Goal: Information Seeking & Learning: Learn about a topic

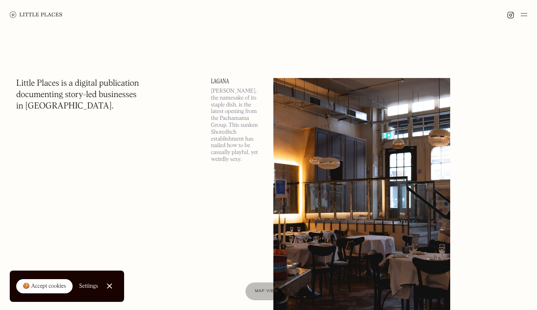
drag, startPoint x: 153, startPoint y: 8, endPoint x: 153, endPoint y: -6, distance: 14.6
click at [153, 0] on html "Places Map Store About Apply 🍪 Accept cookies Settings Close Cookie Popup Close…" at bounding box center [268, 155] width 537 height 310
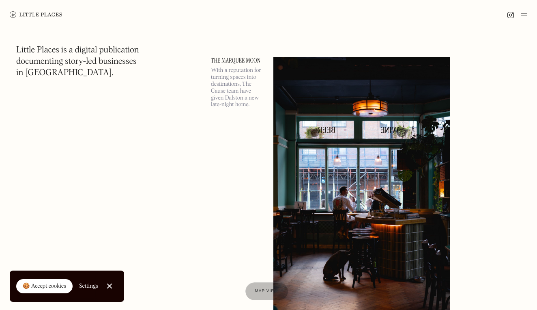
scroll to position [317, 0]
click at [245, 60] on link "The Marquee Moon" at bounding box center [237, 60] width 53 height 6
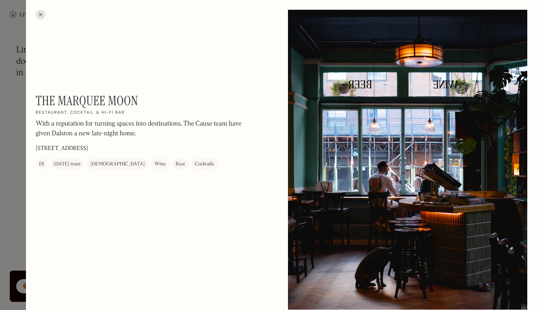
click at [17, 119] on div at bounding box center [268, 155] width 537 height 310
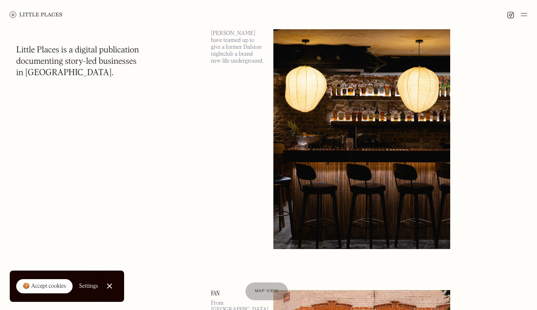
scroll to position [972, 0]
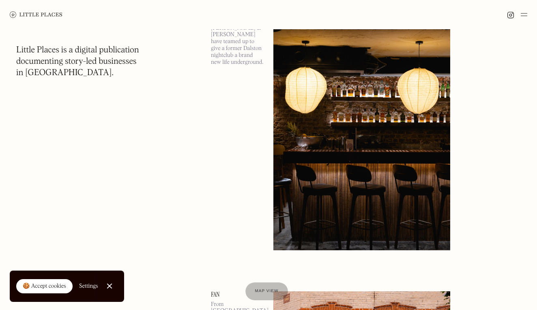
click at [349, 144] on img at bounding box center [361, 122] width 177 height 256
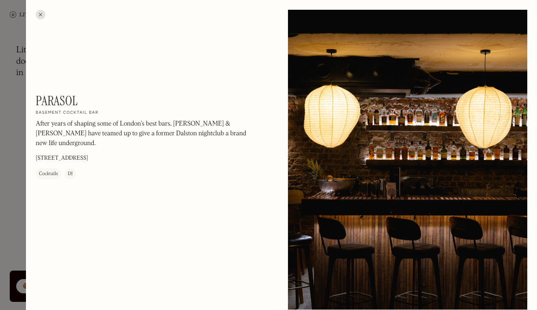
click at [57, 100] on h1 "Parasol" at bounding box center [57, 100] width 42 height 15
copy h1 "Parasol"
click at [24, 204] on div at bounding box center [268, 155] width 537 height 310
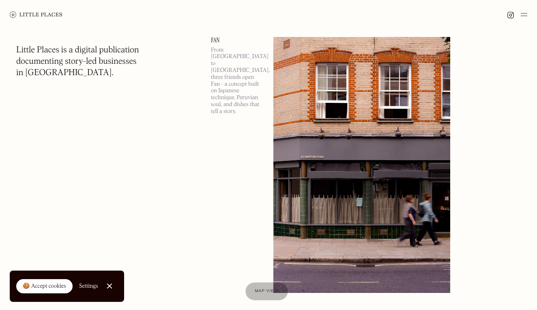
scroll to position [1221, 0]
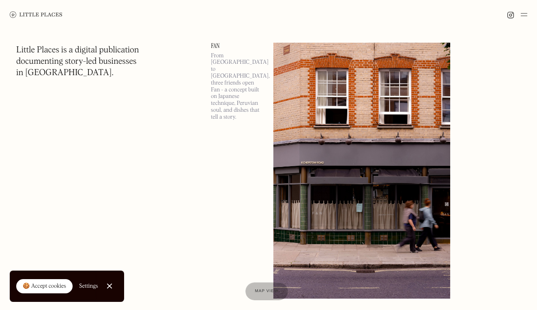
click at [217, 44] on link "Fan" at bounding box center [237, 46] width 53 height 6
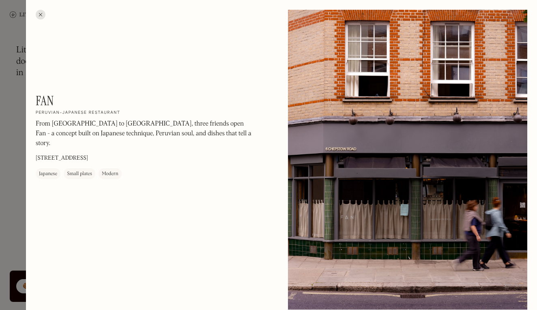
click at [47, 101] on h1 "Fan" at bounding box center [45, 100] width 18 height 15
copy h1 "Fan"
click at [19, 173] on div at bounding box center [268, 155] width 537 height 310
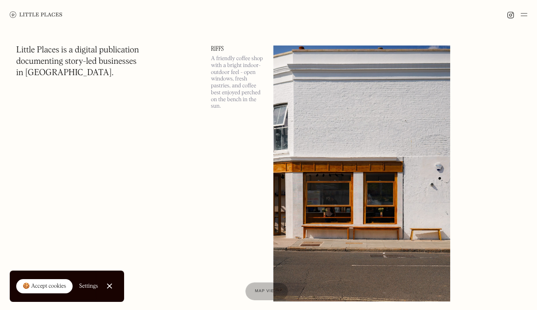
scroll to position [2995, 0]
click at [216, 48] on link "Riffs" at bounding box center [237, 49] width 53 height 6
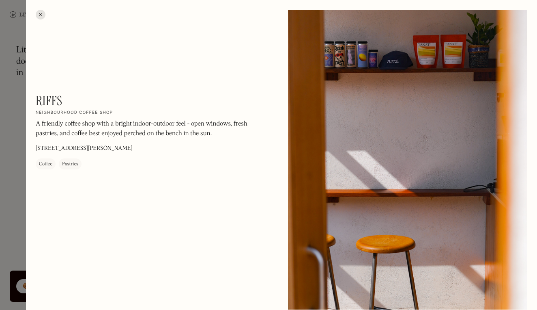
click at [65, 100] on div "Riffs On Our Radar Neighbourhood coffee shop A friendly coffee shop with a brig…" at bounding box center [145, 131] width 219 height 76
drag, startPoint x: 62, startPoint y: 100, endPoint x: 40, endPoint y: 97, distance: 22.1
copy div "Riffs On Our Radar"
click at [15, 185] on div at bounding box center [268, 155] width 537 height 310
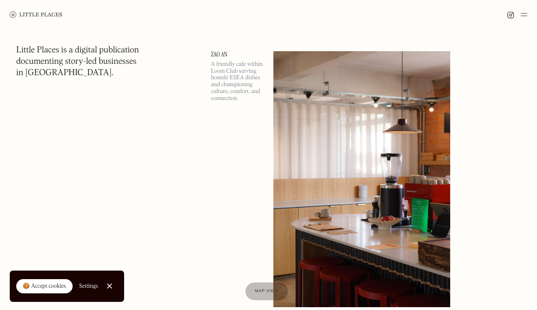
scroll to position [4469, 0]
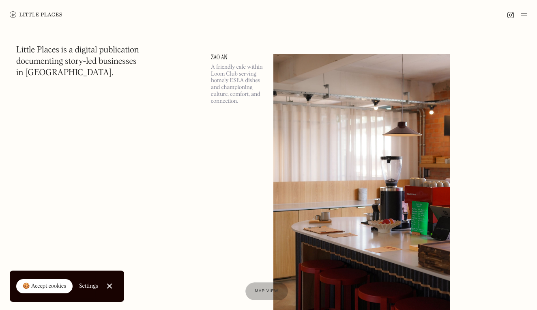
click at [220, 56] on link "Zao An" at bounding box center [237, 57] width 53 height 6
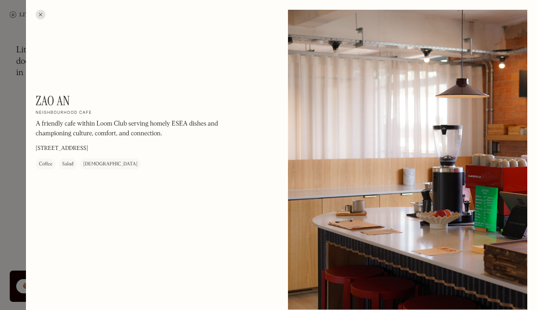
click at [38, 101] on h1 "Zao An" at bounding box center [53, 100] width 34 height 15
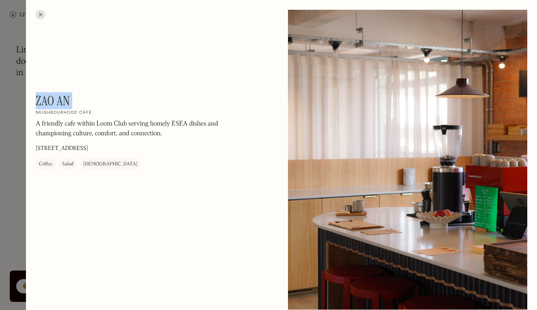
copy div "Zao An On Our Radar"
click at [6, 198] on div at bounding box center [268, 155] width 537 height 310
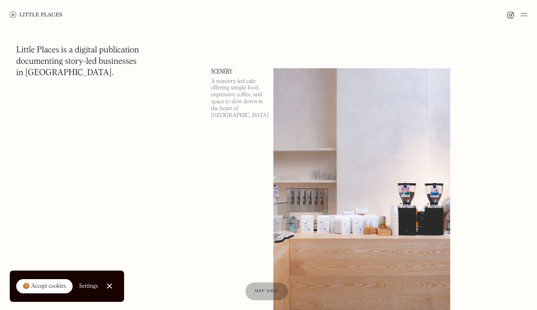
scroll to position [5048, 0]
click at [224, 70] on link "Scenery" at bounding box center [237, 71] width 53 height 6
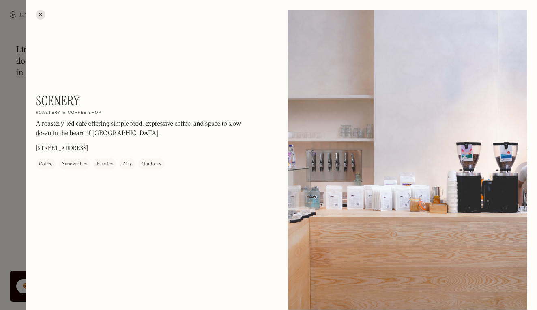
click at [15, 145] on div at bounding box center [268, 155] width 537 height 310
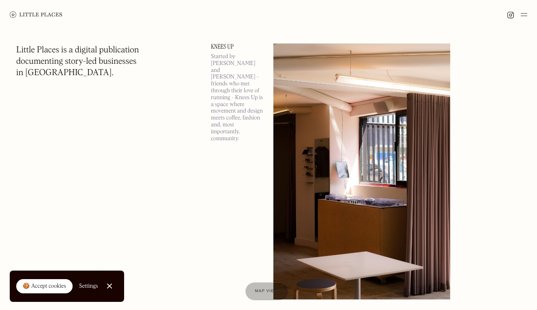
scroll to position [5367, 0]
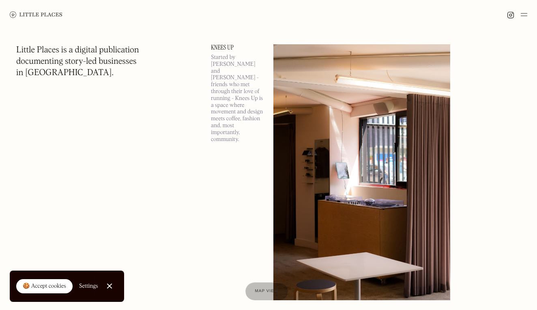
click at [225, 47] on link "Knees Up" at bounding box center [237, 47] width 53 height 6
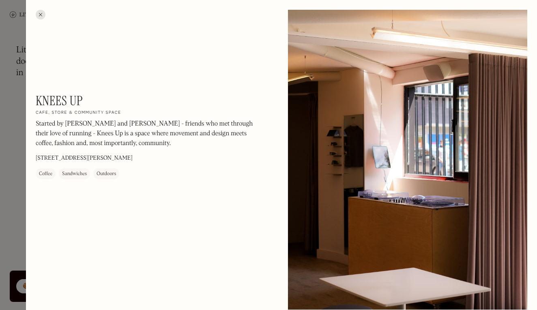
click at [66, 101] on h1 "Knees Up" at bounding box center [59, 100] width 47 height 15
click at [66, 102] on h1 "Knees Up" at bounding box center [59, 100] width 47 height 15
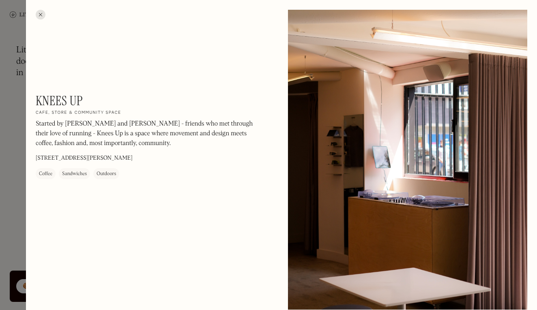
click at [89, 99] on div "Knees Up On Our Radar Cafe, store & community space Started by Matt and Oli - f…" at bounding box center [145, 136] width 219 height 86
copy div "Knees Up On Our Radar"
click at [17, 169] on div at bounding box center [268, 155] width 537 height 310
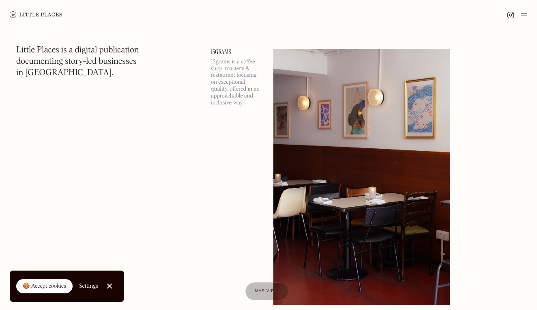
scroll to position [5952, 0]
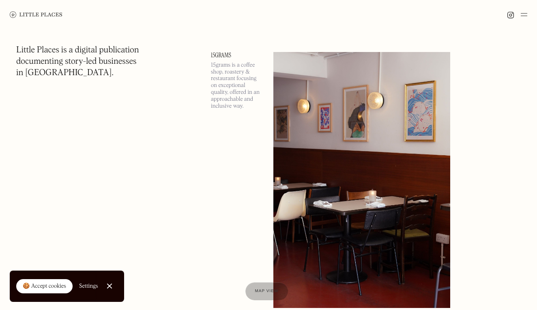
click at [224, 53] on link "15grams" at bounding box center [237, 55] width 53 height 6
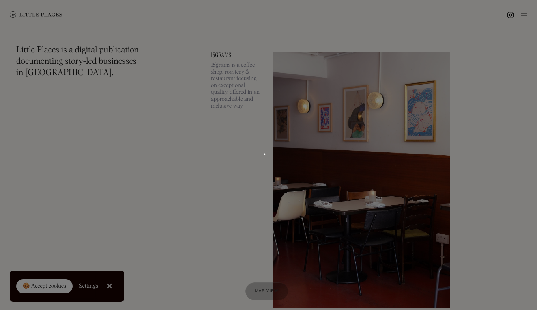
click at [224, 53] on div at bounding box center [268, 155] width 537 height 310
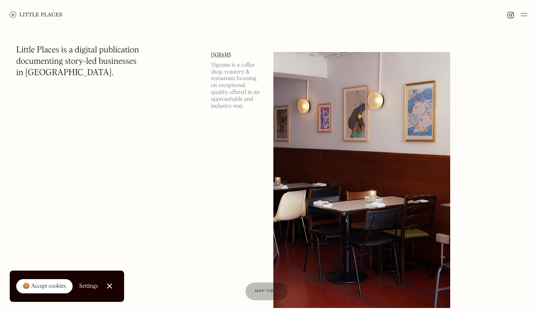
click at [224, 53] on link "15grams" at bounding box center [237, 55] width 53 height 6
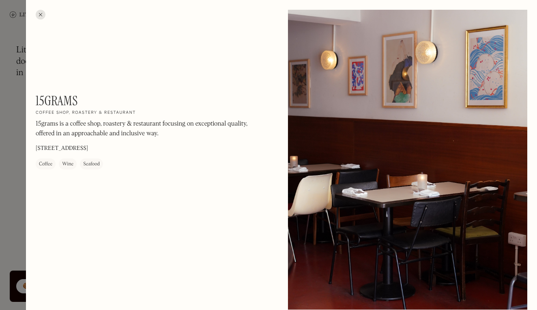
click at [15, 205] on div at bounding box center [268, 155] width 537 height 310
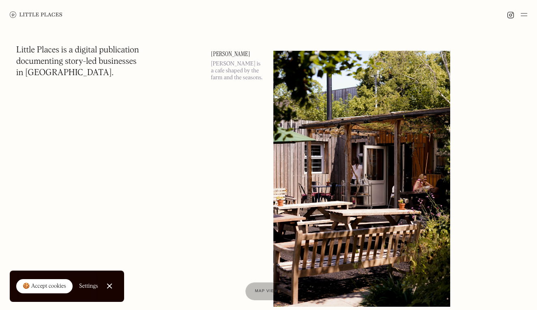
scroll to position [6260, 0]
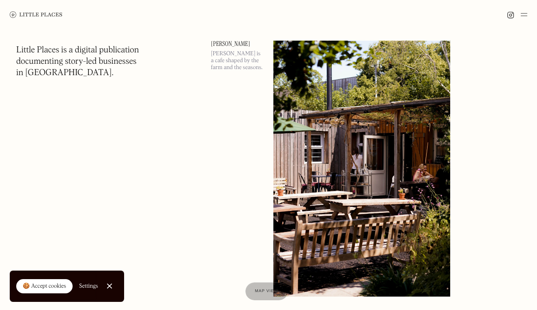
click at [225, 43] on link "[PERSON_NAME]" at bounding box center [237, 44] width 53 height 6
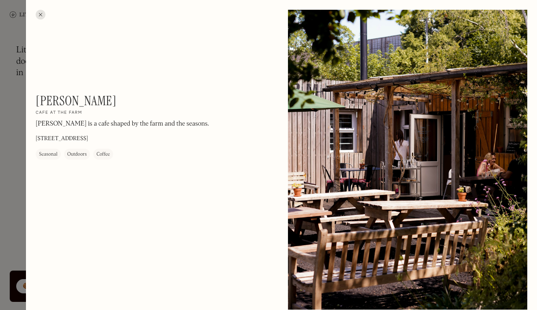
click at [60, 105] on h1 "[PERSON_NAME]" at bounding box center [76, 100] width 81 height 15
copy h1 "[PERSON_NAME]"
click at [6, 116] on div at bounding box center [268, 155] width 537 height 310
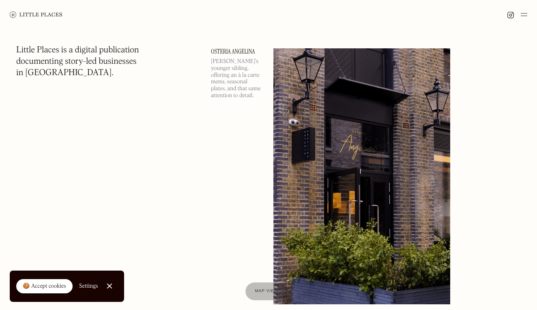
scroll to position [6844, 0]
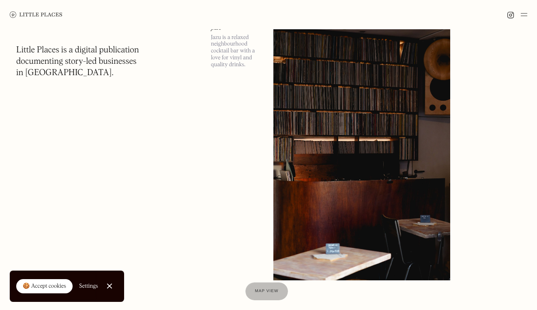
scroll to position [11868, 0]
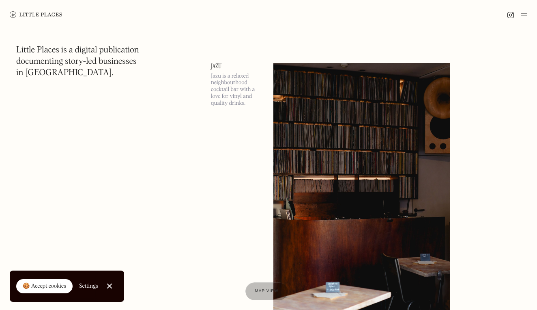
click at [212, 65] on link "Jazu" at bounding box center [237, 66] width 53 height 6
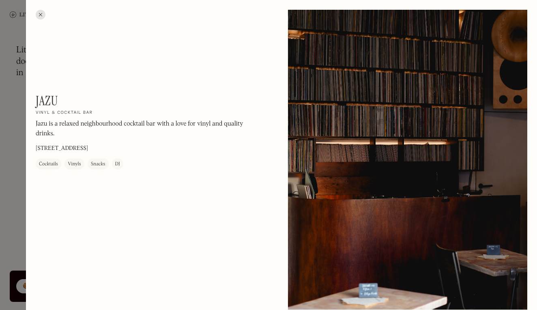
click at [46, 102] on h1 "Jazu" at bounding box center [47, 100] width 22 height 15
copy h1 "Jazu"
click at [20, 161] on div at bounding box center [268, 155] width 537 height 310
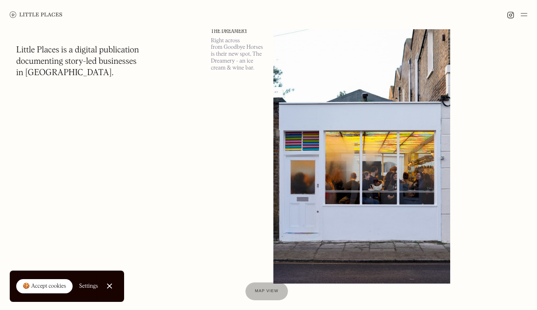
scroll to position [13374, 0]
